Goal: Transaction & Acquisition: Subscribe to service/newsletter

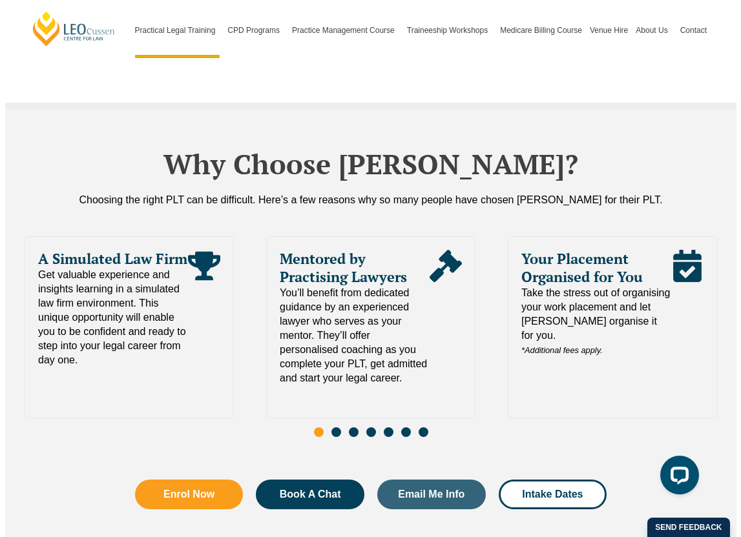
scroll to position [2702, 0]
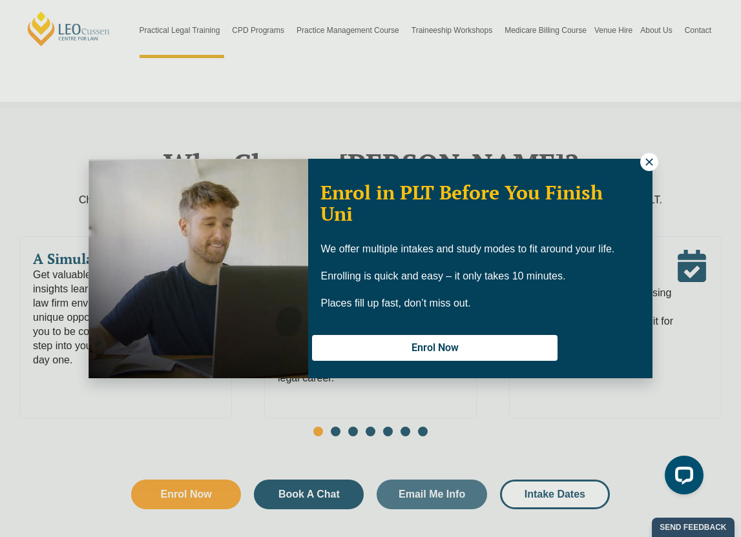
click at [646, 165] on icon at bounding box center [648, 161] width 7 height 7
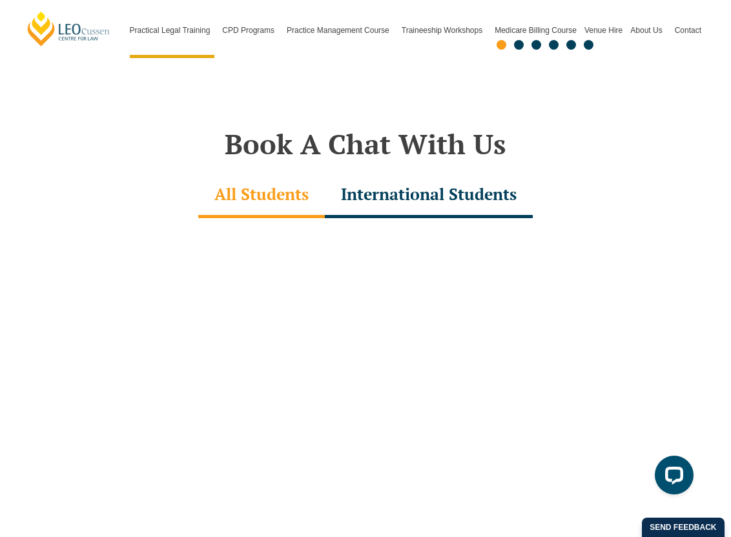
scroll to position [3565, 0]
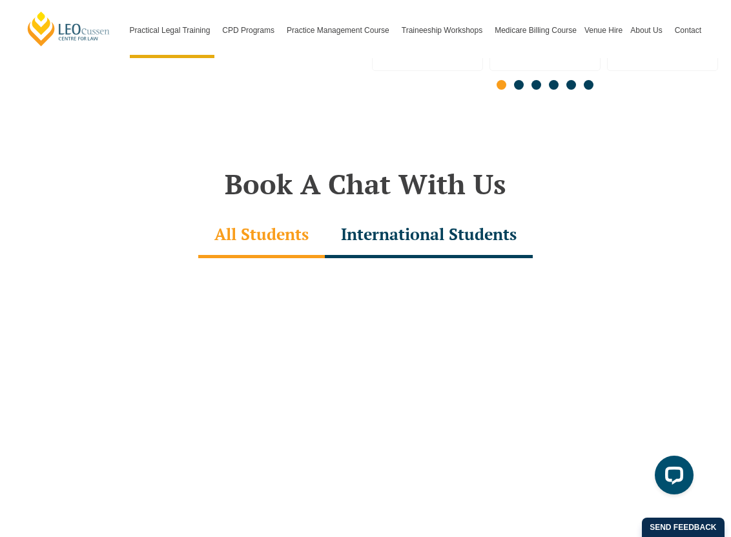
click at [440, 214] on div "International Students" at bounding box center [429, 235] width 208 height 45
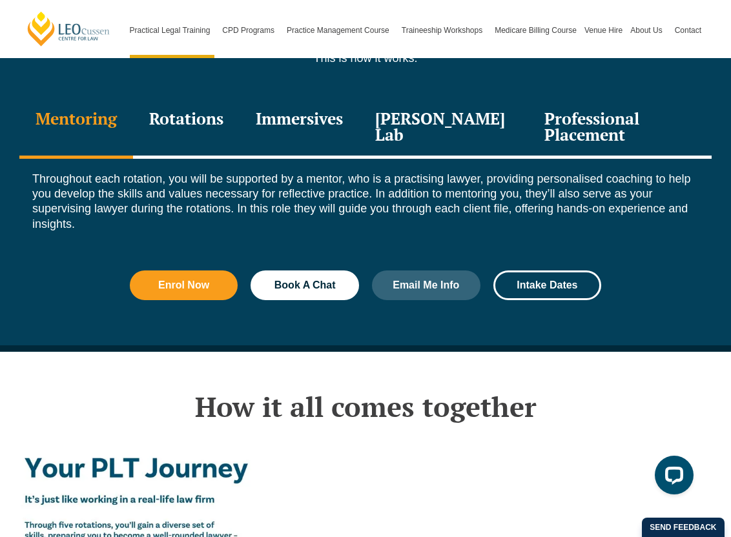
scroll to position [1550, 0]
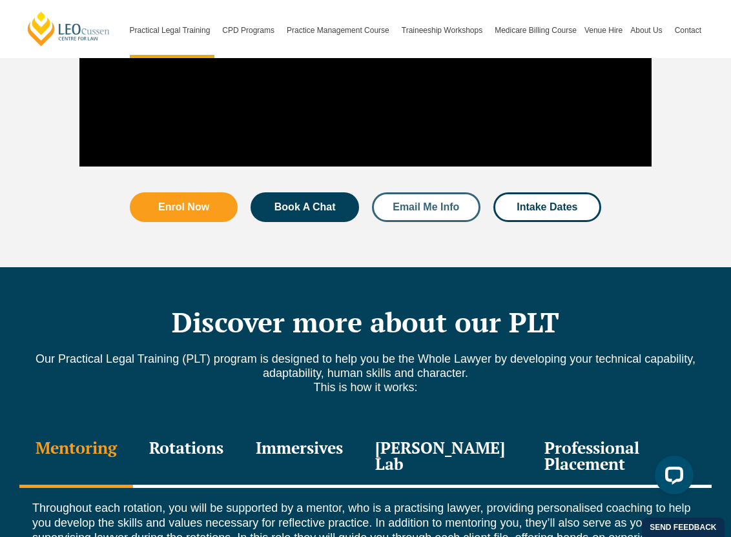
click at [428, 192] on link "Email Me Info" at bounding box center [426, 207] width 108 height 30
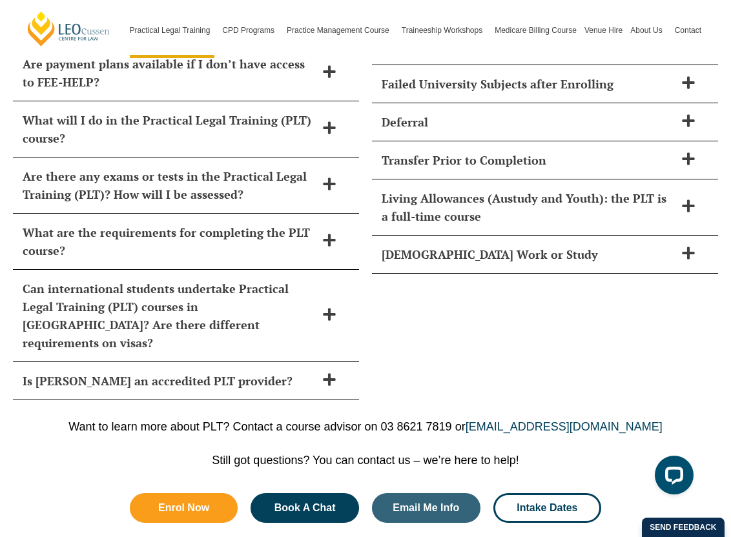
scroll to position [6189, 0]
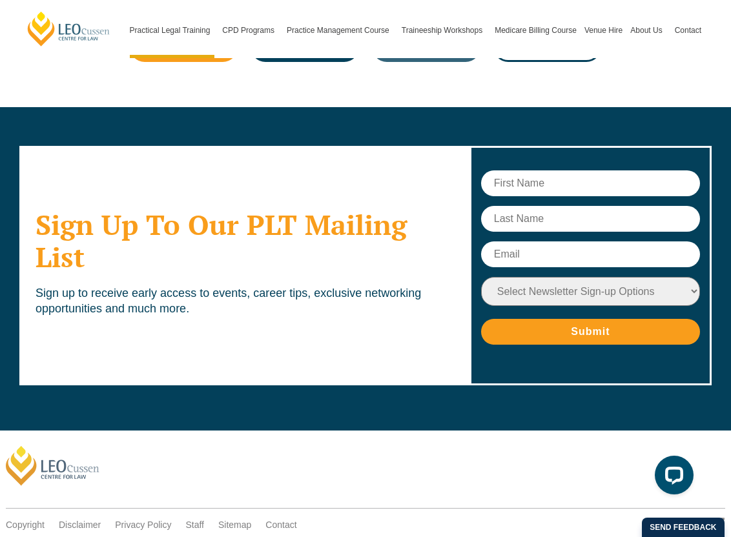
click at [549, 170] on form "Select Newsletter Sign-up Options Practical Legal Training - [GEOGRAPHIC_DATA] …" at bounding box center [590, 257] width 219 height 174
click at [552, 170] on input "text" at bounding box center [590, 183] width 219 height 26
type input "Yeonsu"
type input "Park"
click at [558, 242] on input "[EMAIL_ADDRESS][DOMAIN_NAME]" at bounding box center [590, 255] width 219 height 26
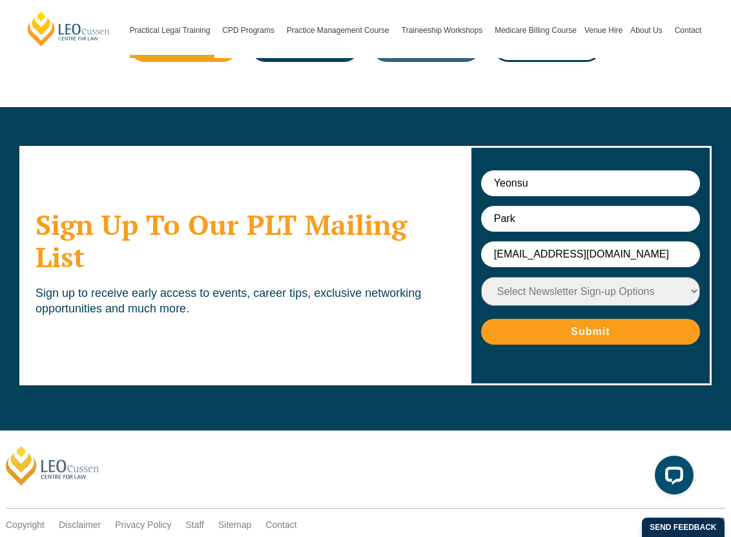
click at [558, 242] on input "[EMAIL_ADDRESS][DOMAIN_NAME]" at bounding box center [590, 255] width 219 height 26
type input "[EMAIL_ADDRESS][DOMAIN_NAME]"
click at [573, 277] on select "Select Newsletter Sign-up Options Practical Legal Training - [GEOGRAPHIC_DATA] …" at bounding box center [590, 291] width 219 height 29
select select "tfa_9"
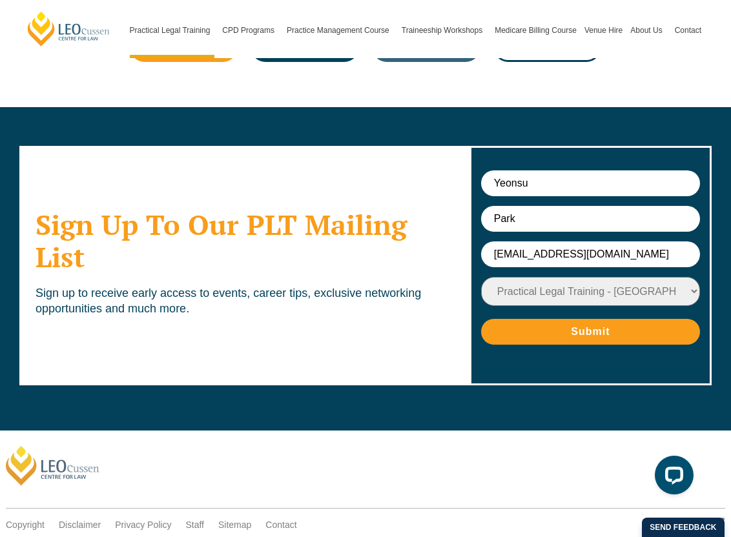
click at [481, 277] on select "Select Newsletter Sign-up Options Practical Legal Training - [GEOGRAPHIC_DATA] …" at bounding box center [590, 291] width 219 height 29
click at [586, 277] on select "Select Newsletter Sign-up Options Practical Legal Training - [GEOGRAPHIC_DATA] …" at bounding box center [590, 291] width 219 height 29
click at [481, 277] on select "Select Newsletter Sign-up Options Practical Legal Training - [GEOGRAPHIC_DATA] …" at bounding box center [590, 291] width 219 height 29
click at [582, 319] on input "Submit" at bounding box center [590, 332] width 219 height 26
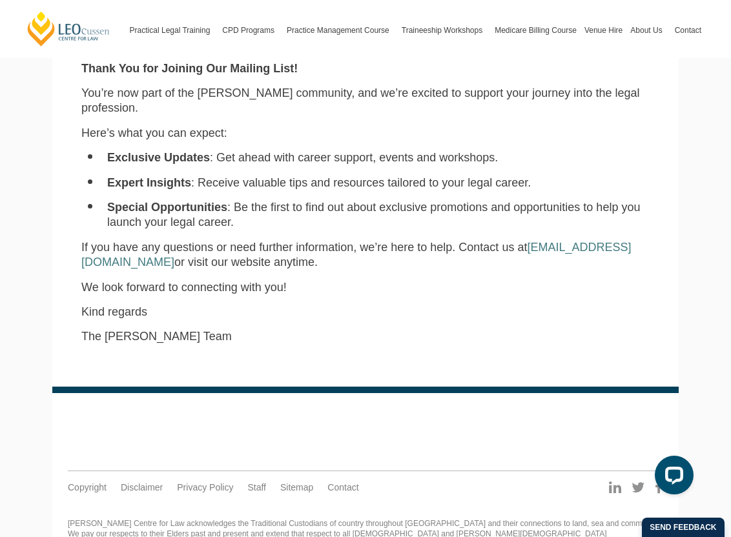
scroll to position [295, 0]
